Goal: Transaction & Acquisition: Purchase product/service

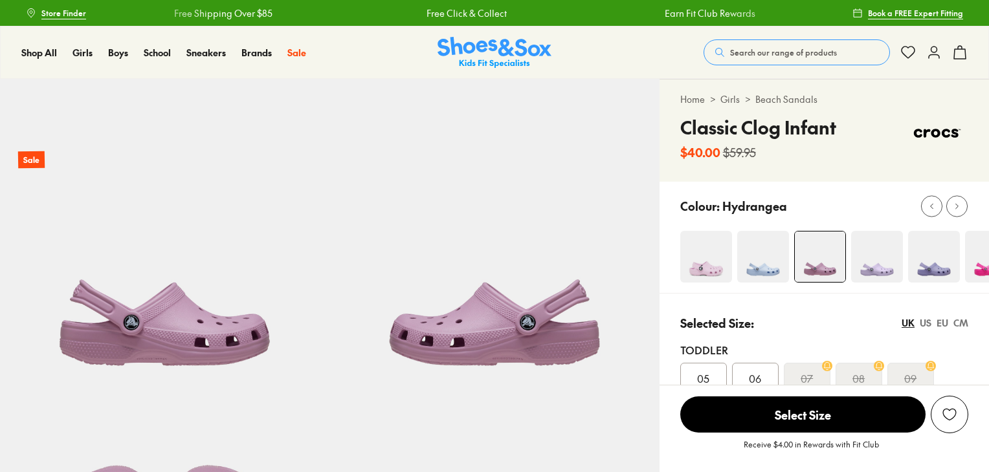
select select "*"
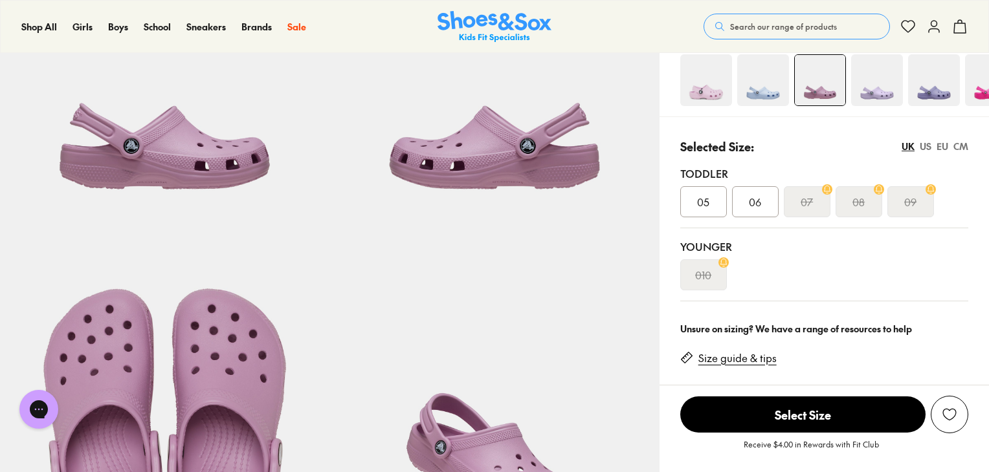
scroll to position [194, 0]
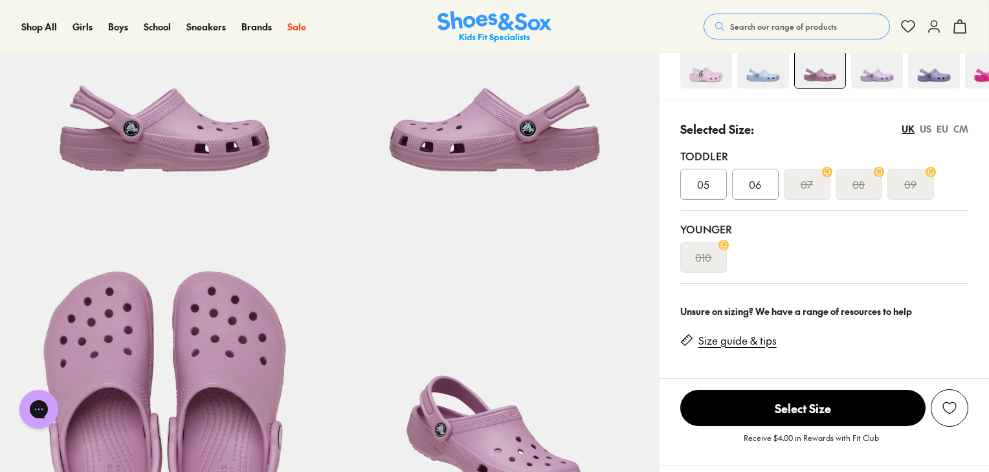
click at [716, 82] on img at bounding box center [706, 63] width 52 height 52
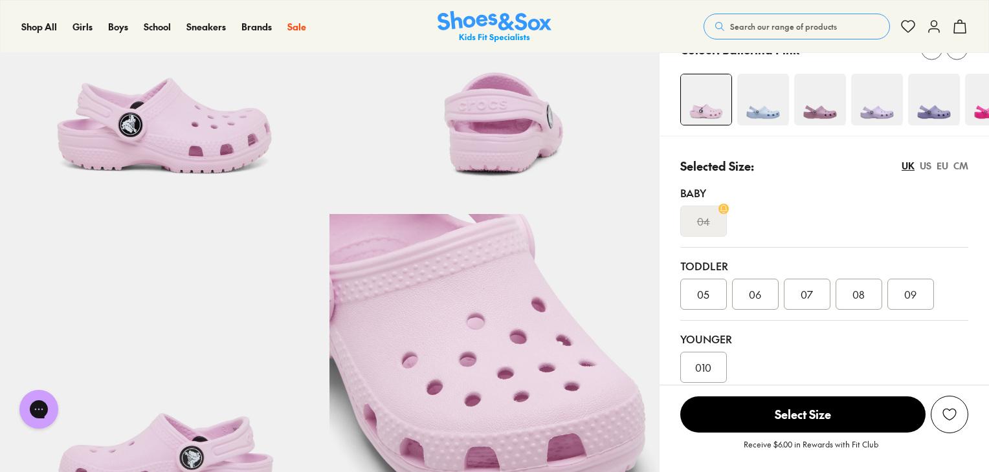
select select "*"
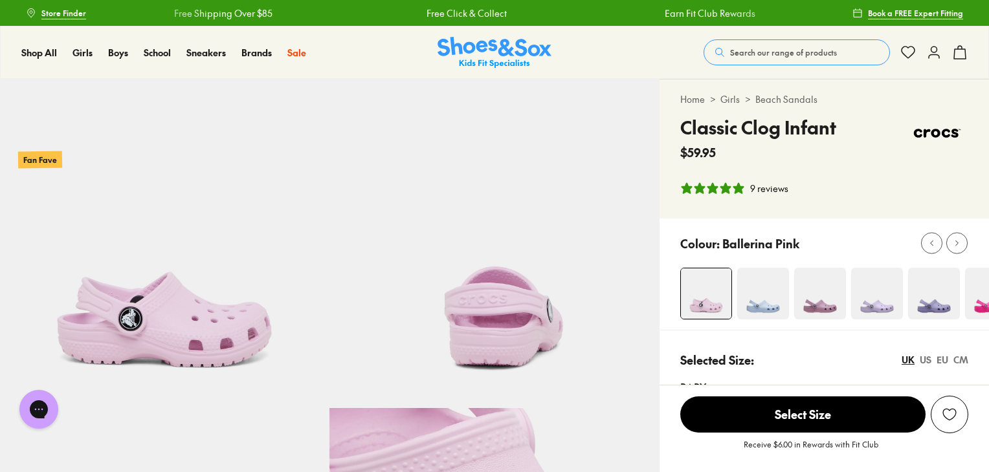
click at [942, 298] on img at bounding box center [934, 294] width 52 height 52
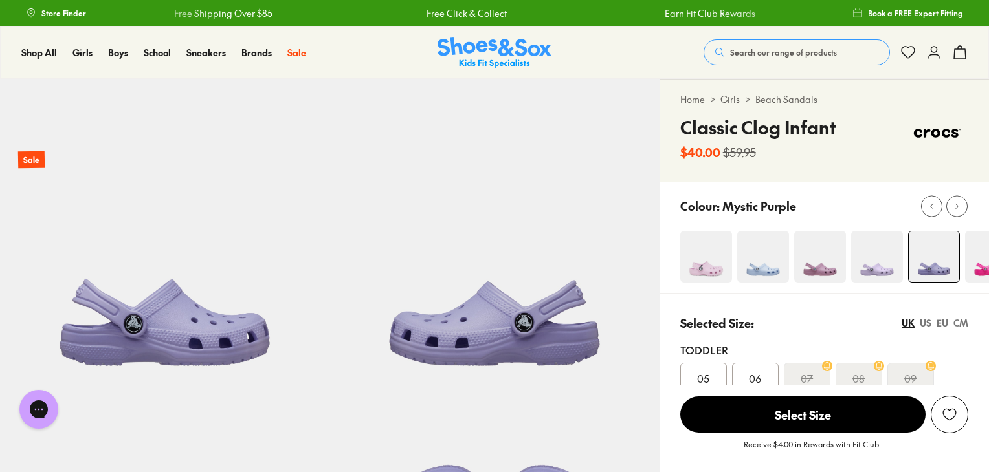
select select "*"
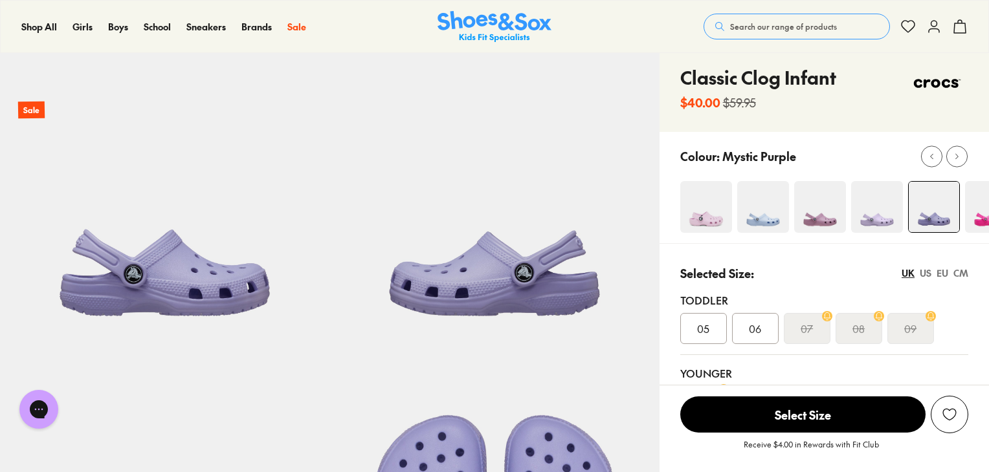
scroll to position [65, 0]
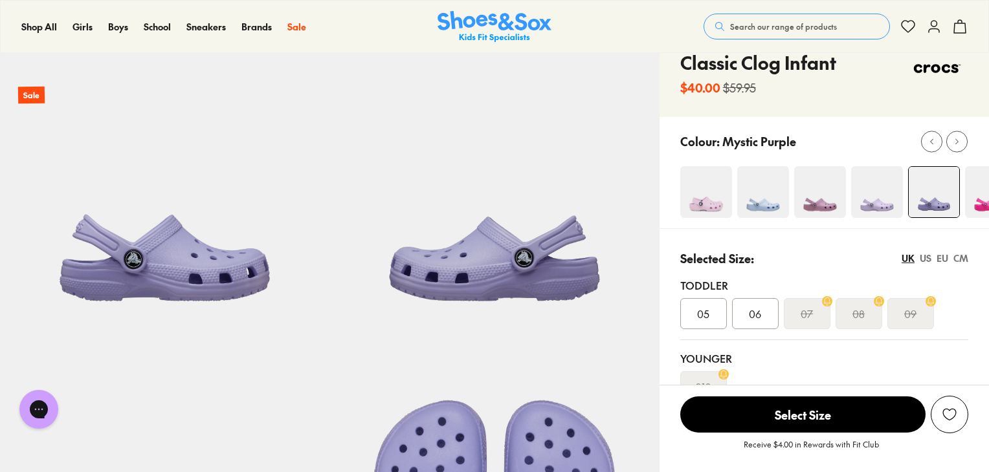
click at [873, 198] on img at bounding box center [877, 192] width 52 height 52
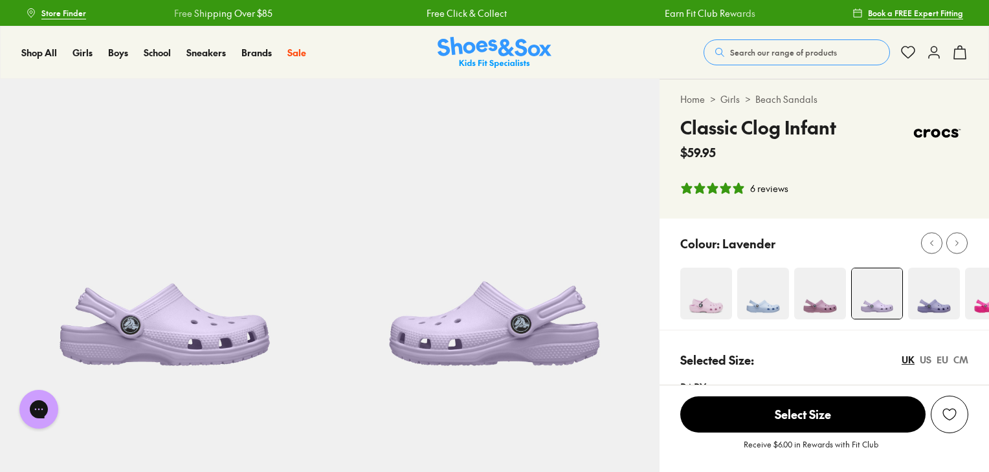
select select "*"
click at [960, 240] on icon at bounding box center [957, 244] width 10 height 10
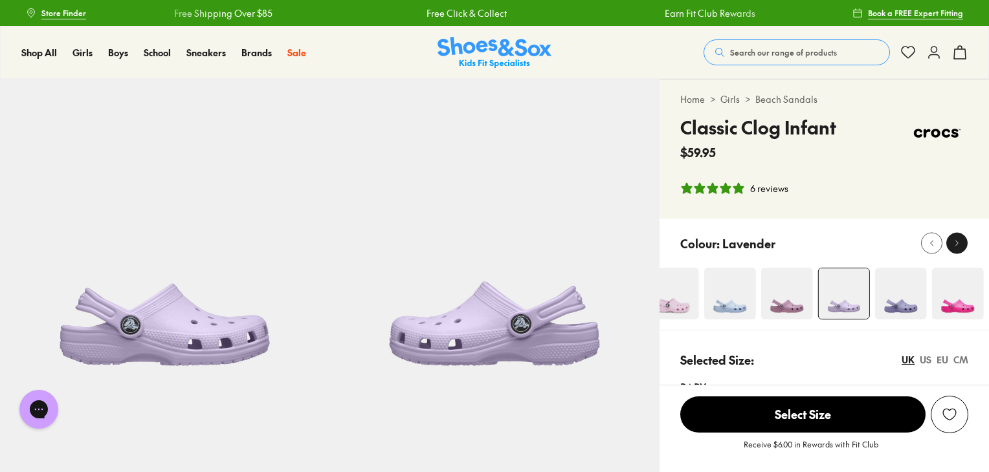
click at [960, 238] on div at bounding box center [957, 244] width 14 height 14
click at [960, 236] on button at bounding box center [956, 243] width 21 height 21
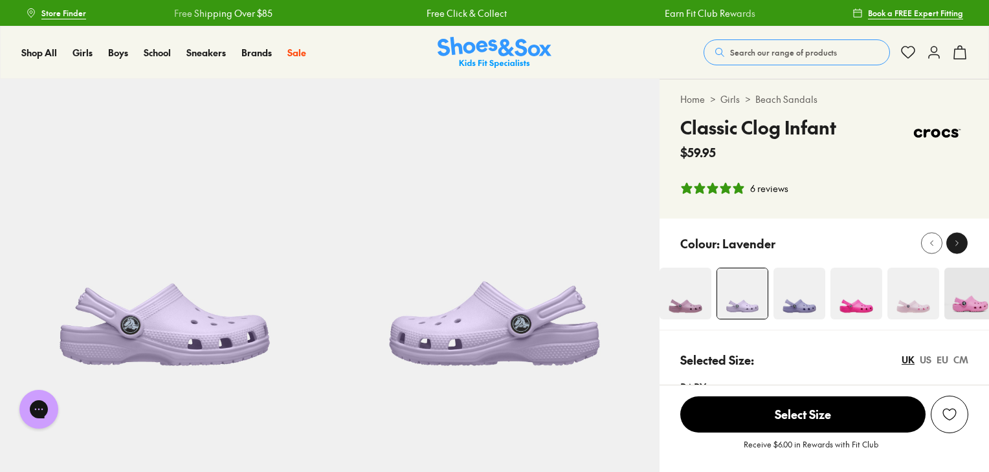
click at [960, 236] on button at bounding box center [956, 243] width 21 height 21
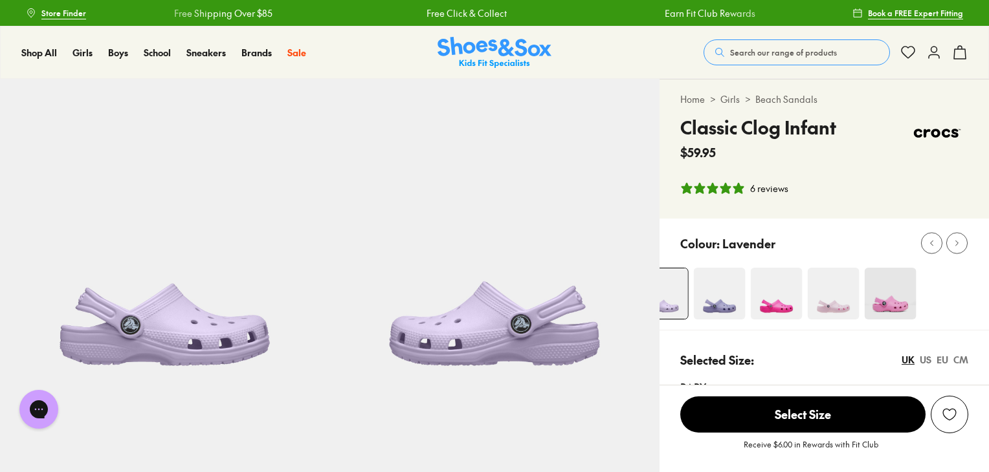
click at [830, 300] on img at bounding box center [833, 294] width 52 height 52
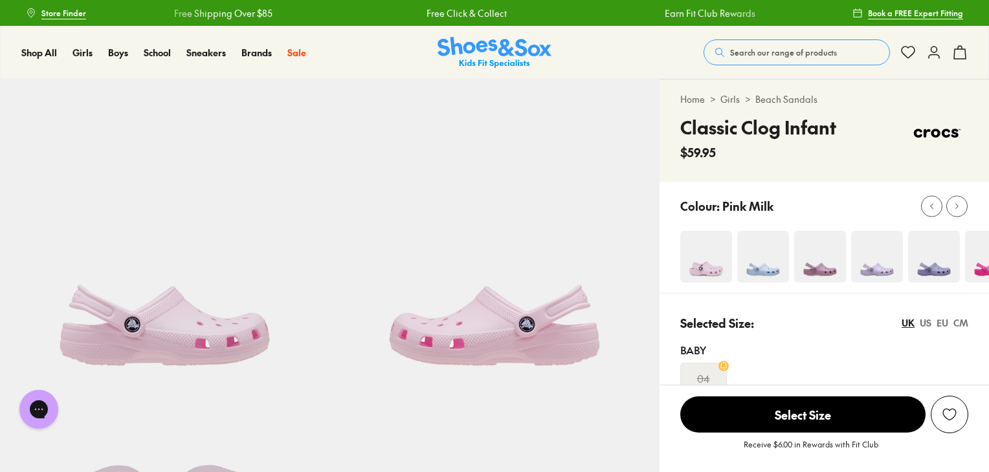
select select "*"
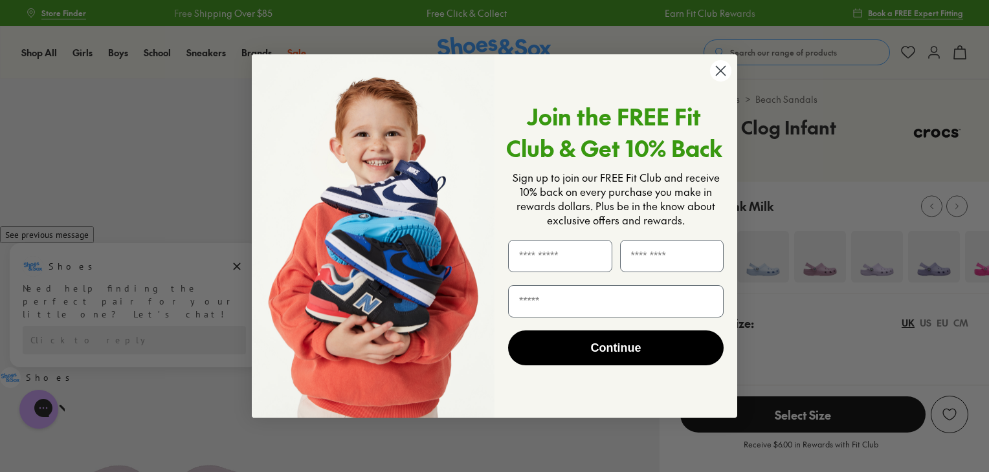
click at [722, 71] on icon "Close dialog" at bounding box center [720, 70] width 9 height 9
